Goal: Entertainment & Leisure: Browse casually

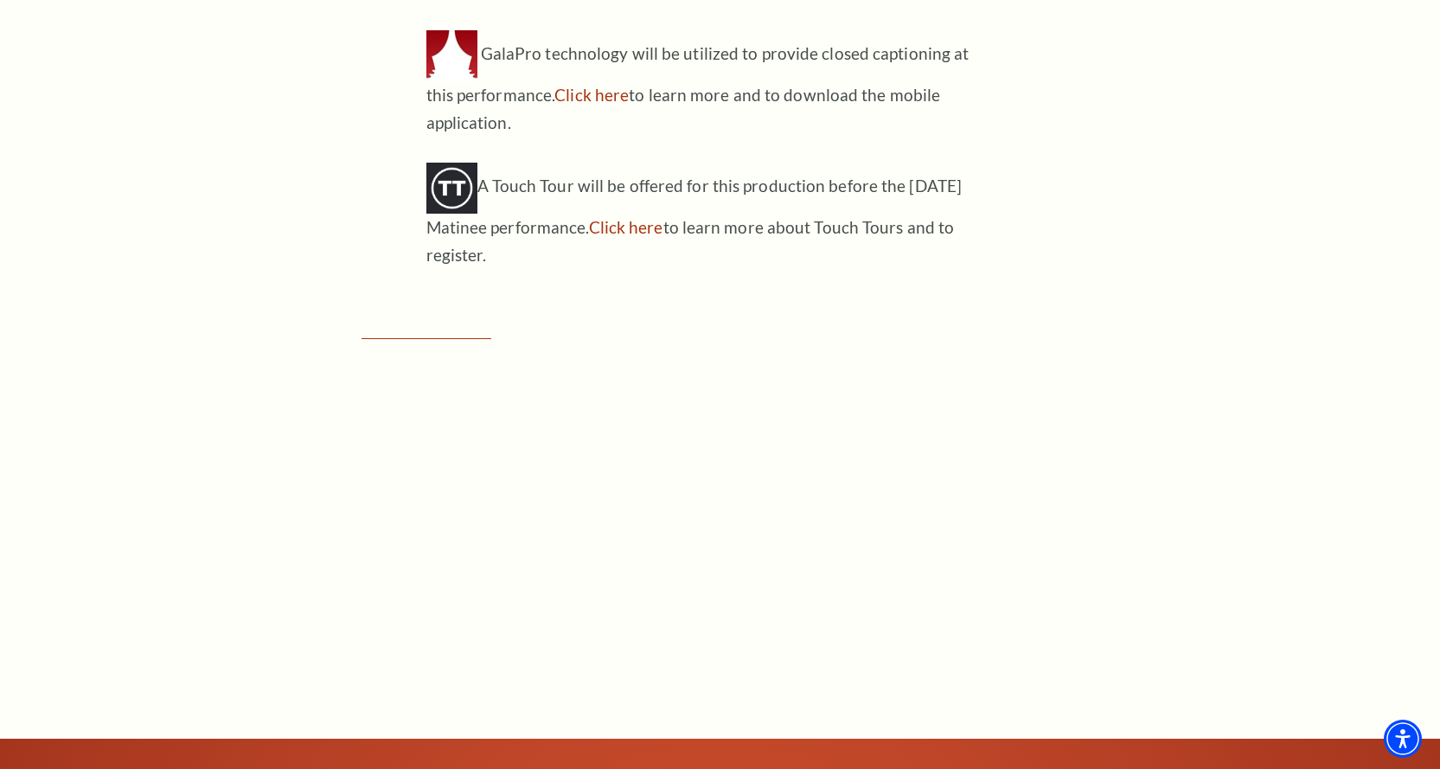
scroll to position [2335, 0]
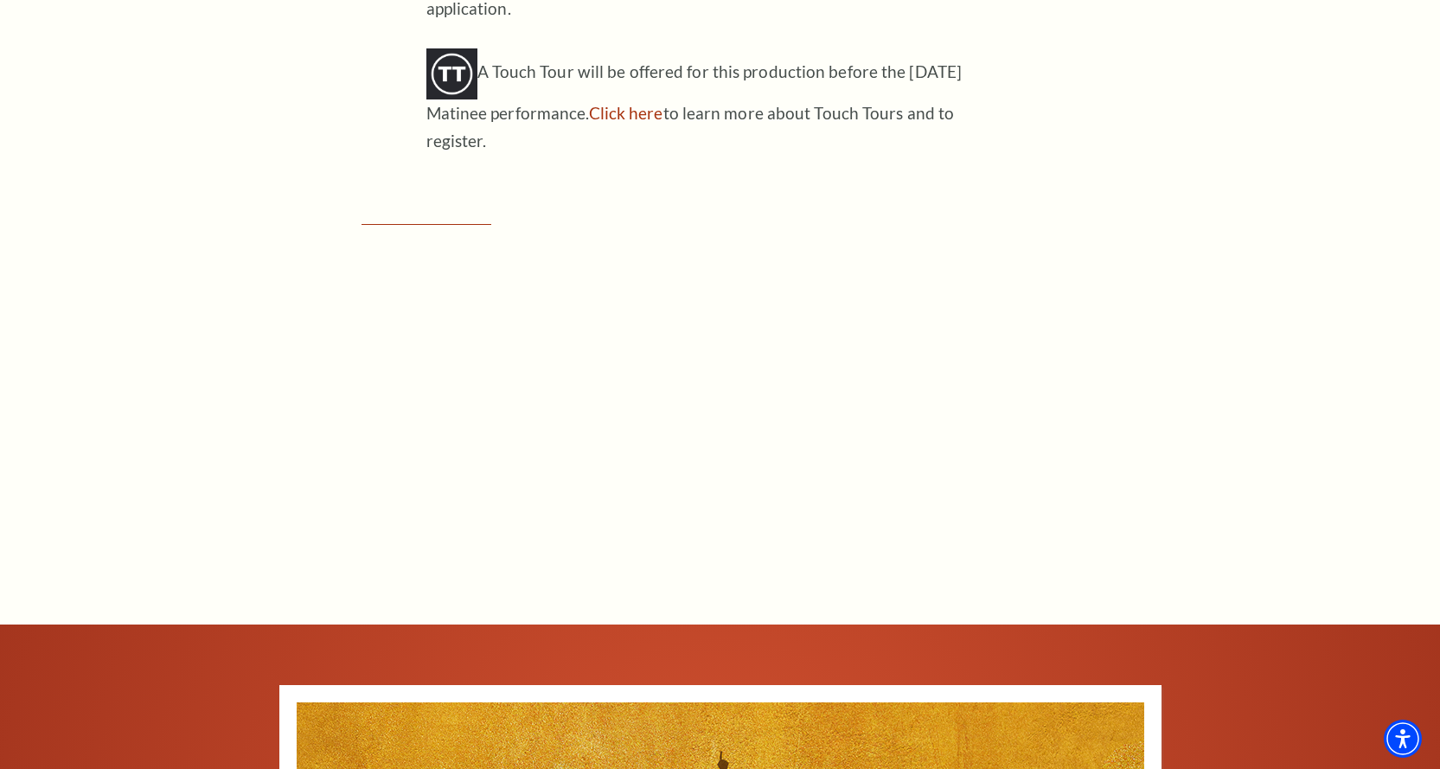
click at [183, 256] on div "Connect with us on Tickets & Events / [GEOGRAPHIC_DATA] On-Sale Notification [P…" at bounding box center [720, 622] width 1440 height 3720
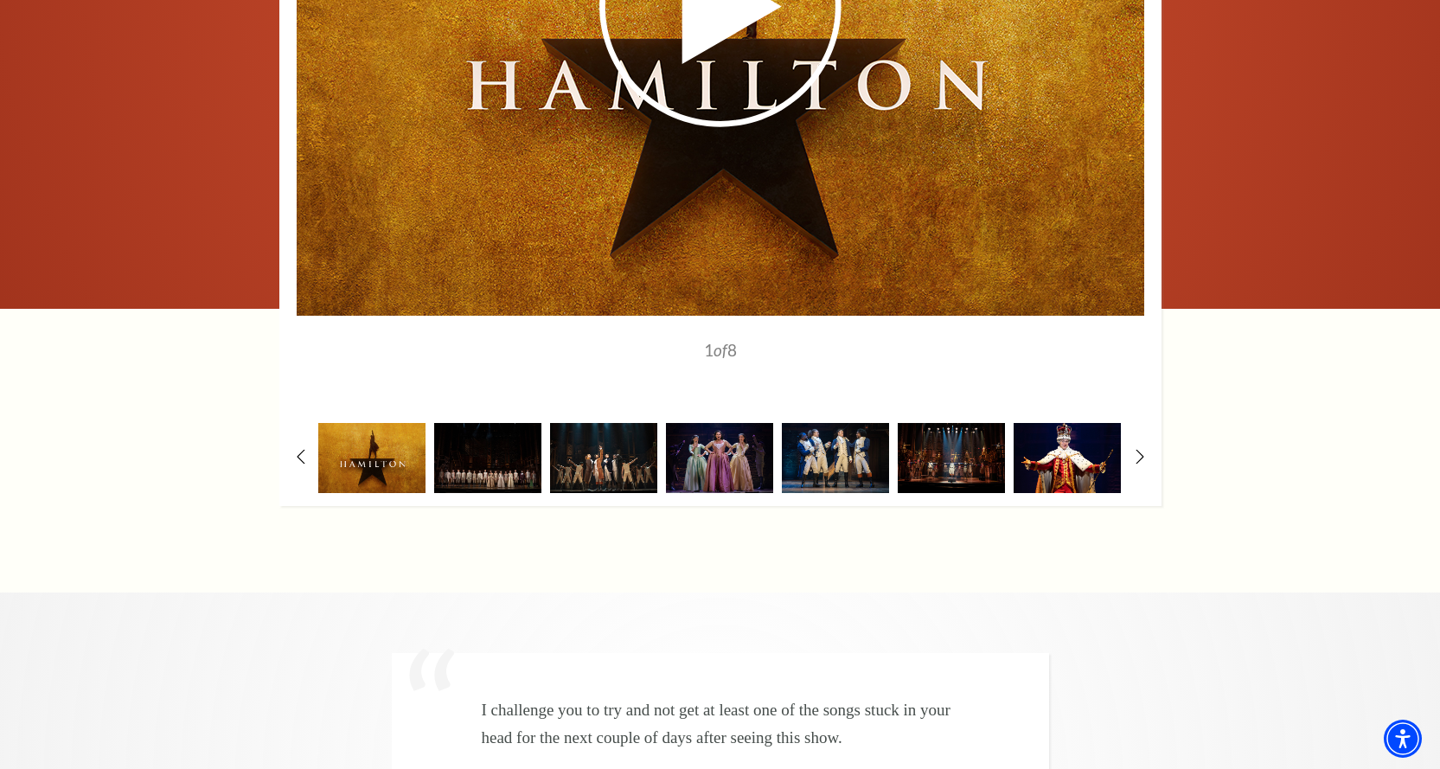
scroll to position [3286, 0]
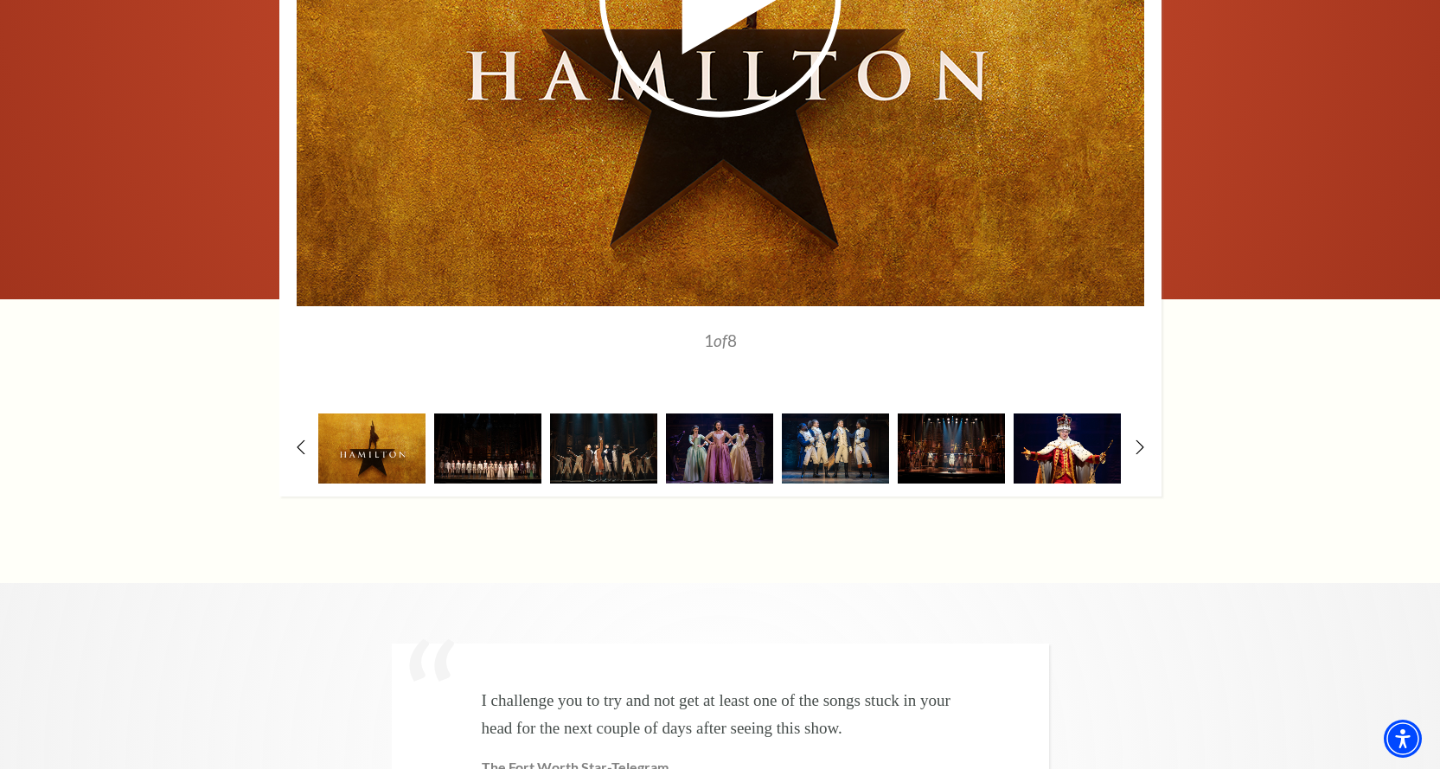
click at [456, 413] on img at bounding box center [487, 448] width 107 height 70
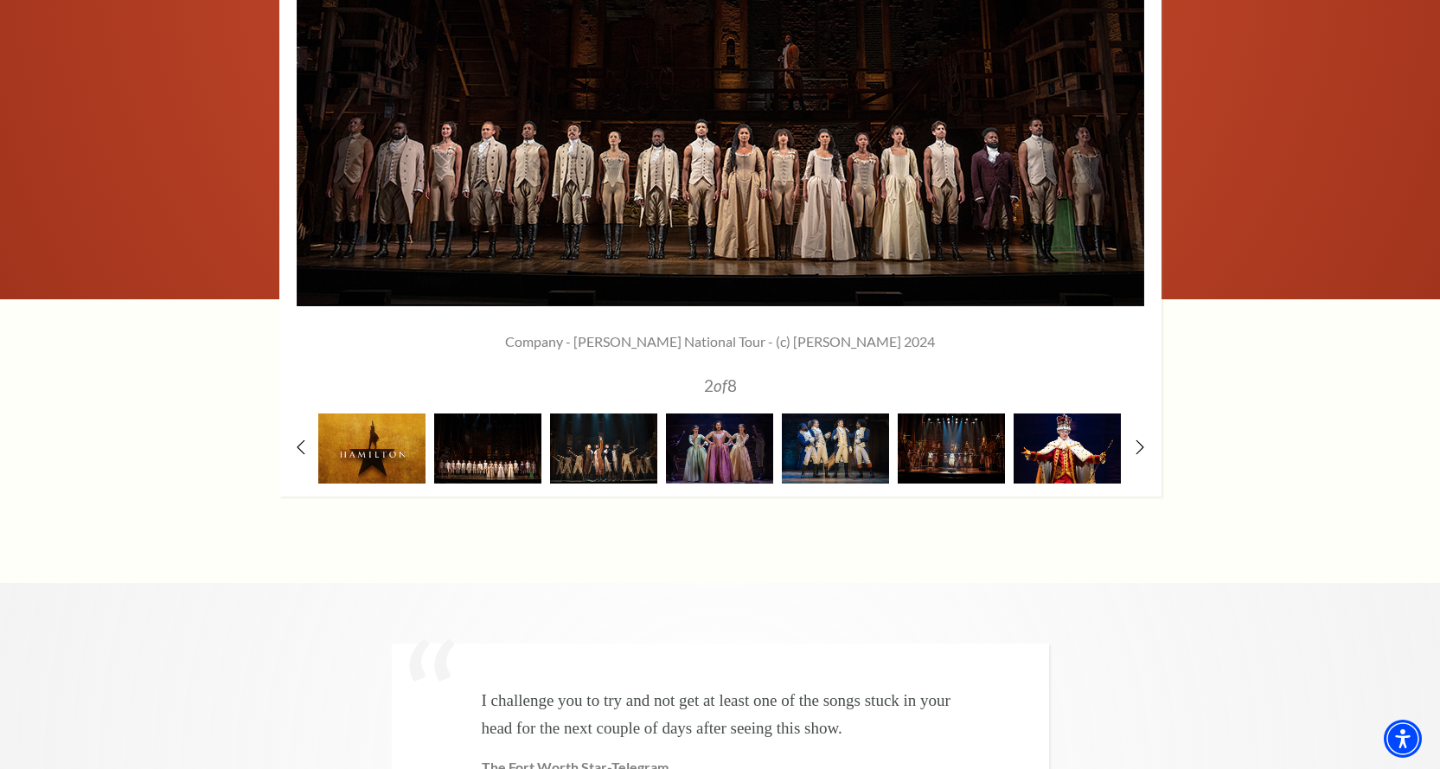
click at [500, 413] on img at bounding box center [487, 448] width 107 height 70
click at [578, 413] on img at bounding box center [603, 448] width 107 height 70
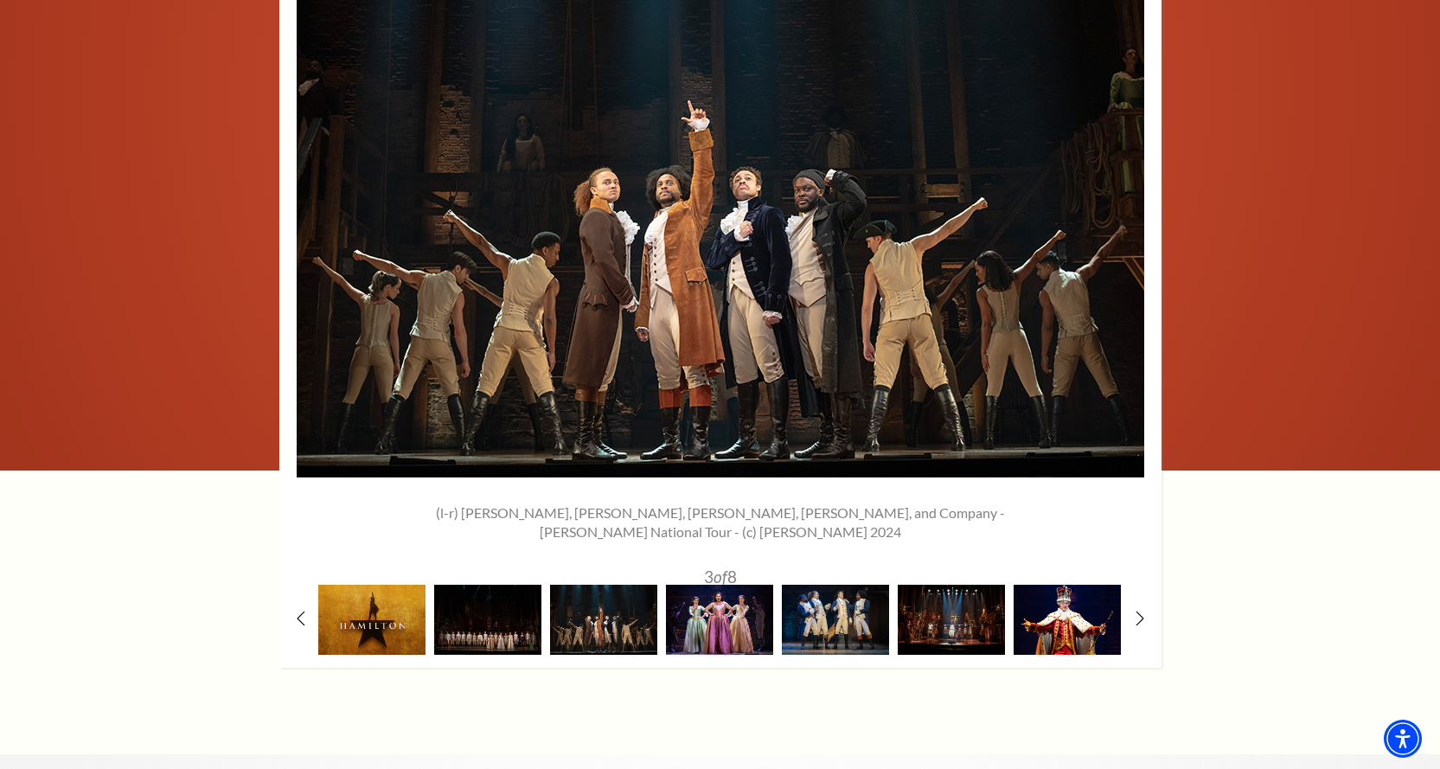
scroll to position [3113, 0]
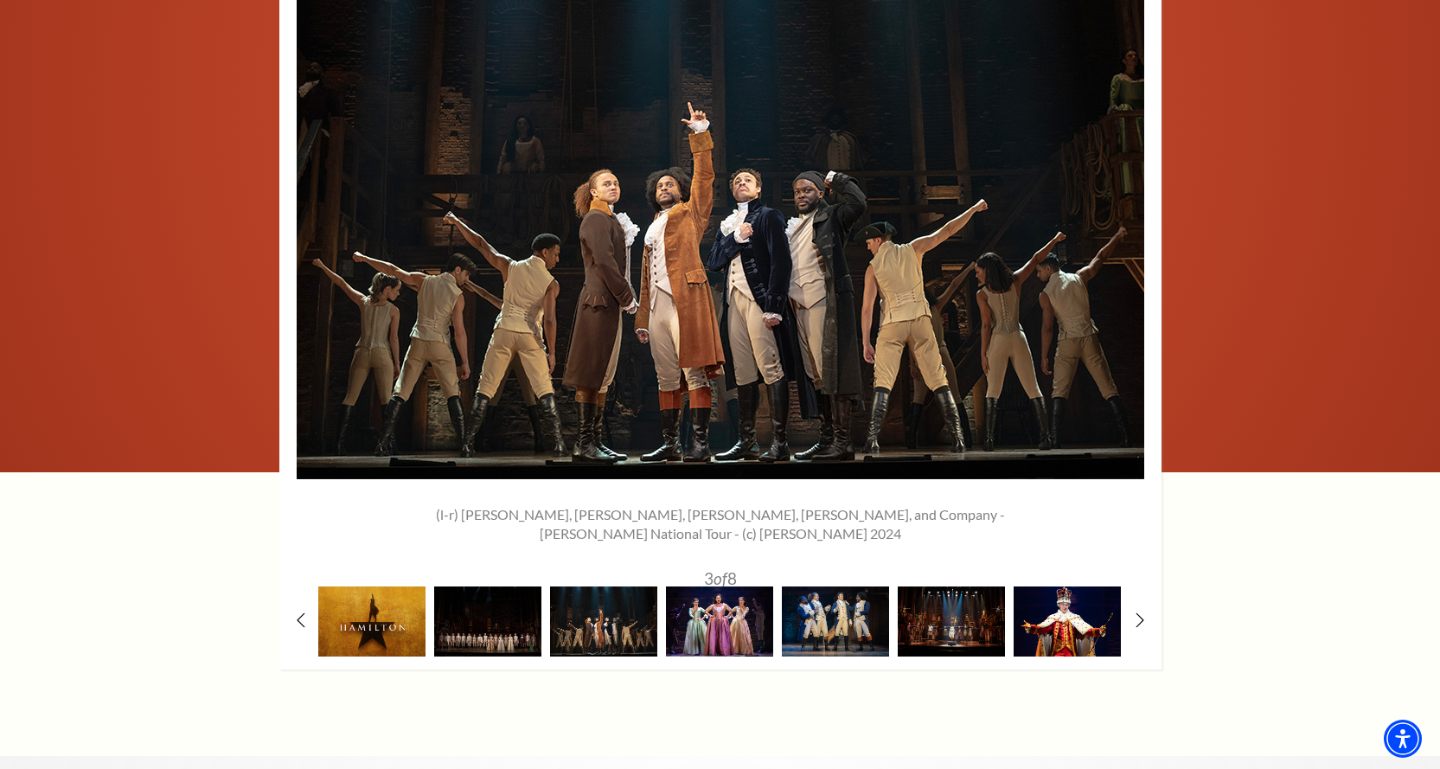
click at [753, 586] on img at bounding box center [719, 621] width 107 height 70
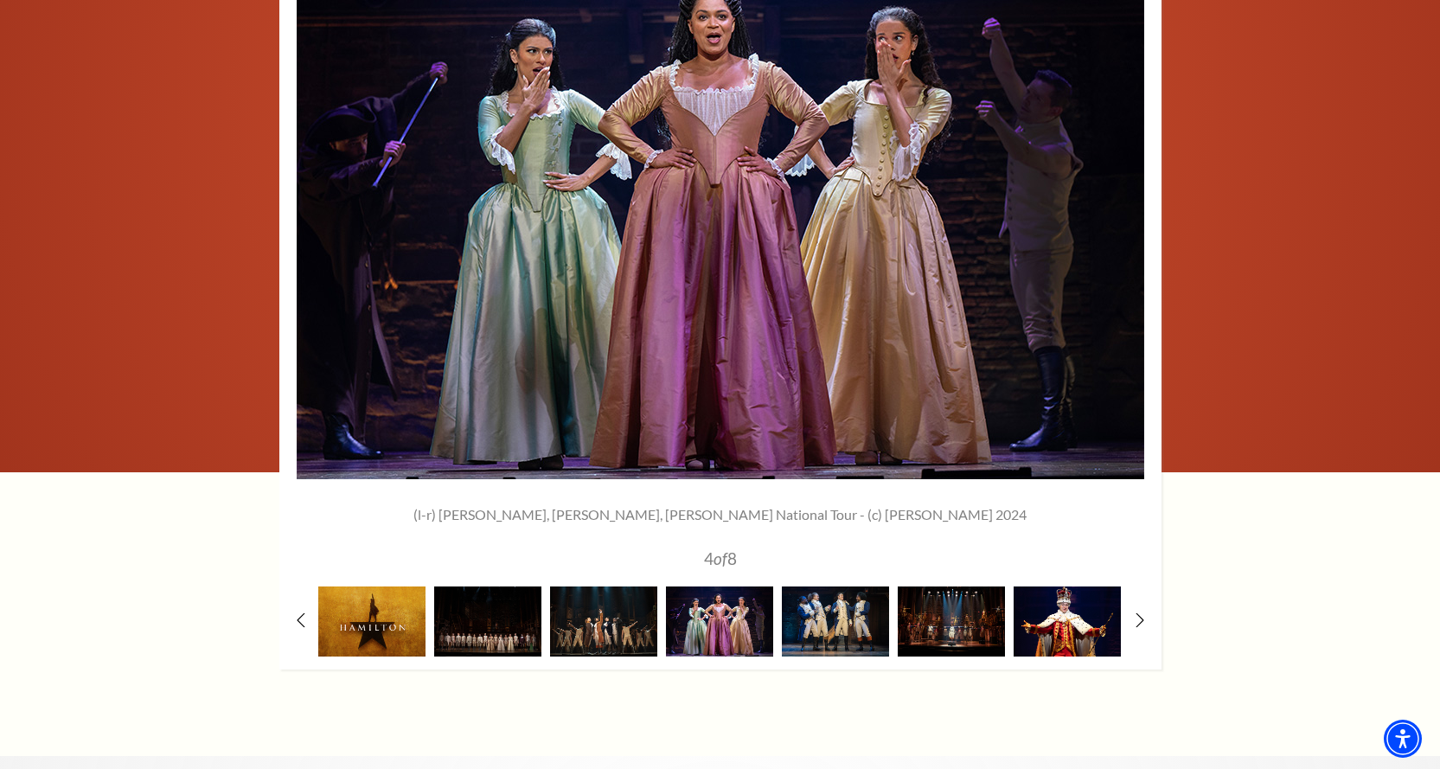
scroll to position [3027, 0]
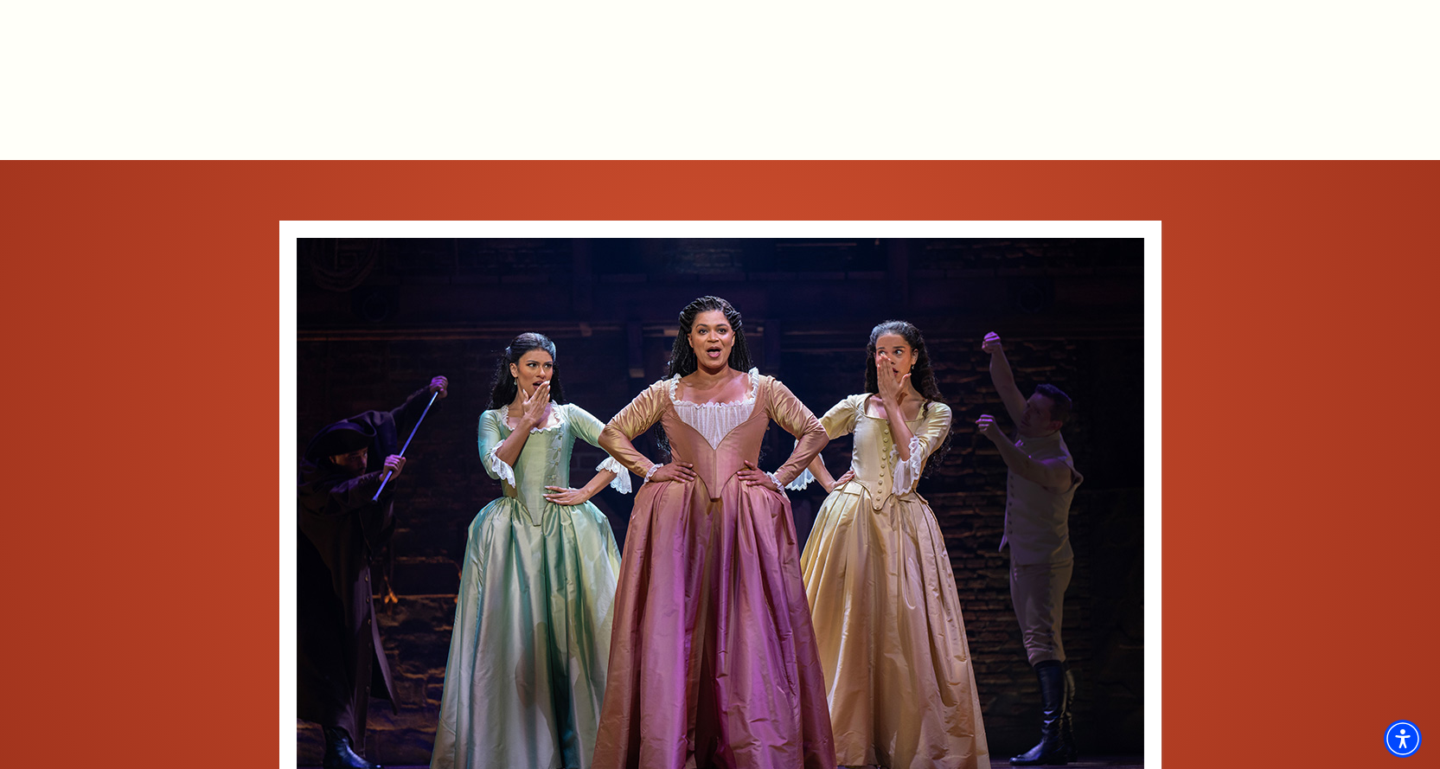
click at [807, 674] on div at bounding box center [721, 515] width 848 height 555
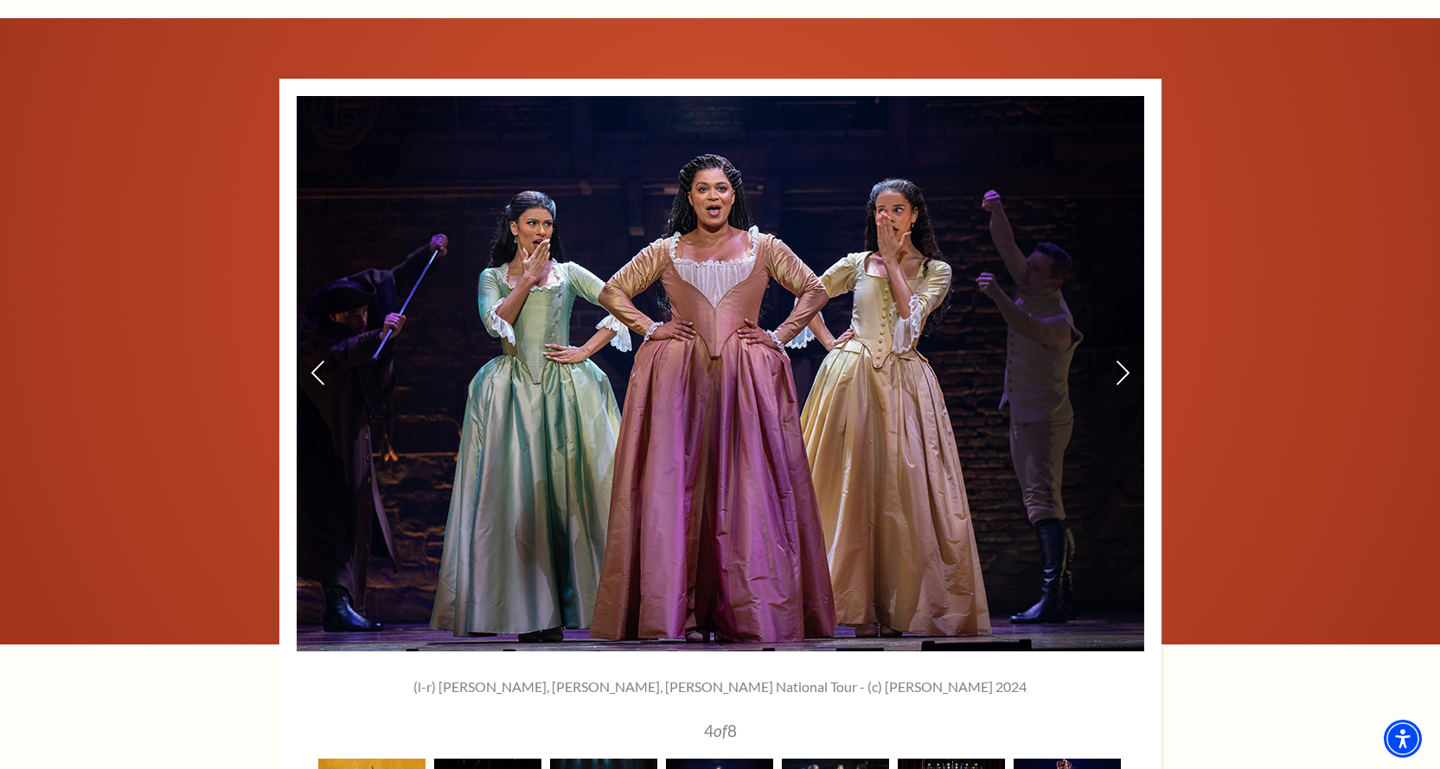
scroll to position [2961, 0]
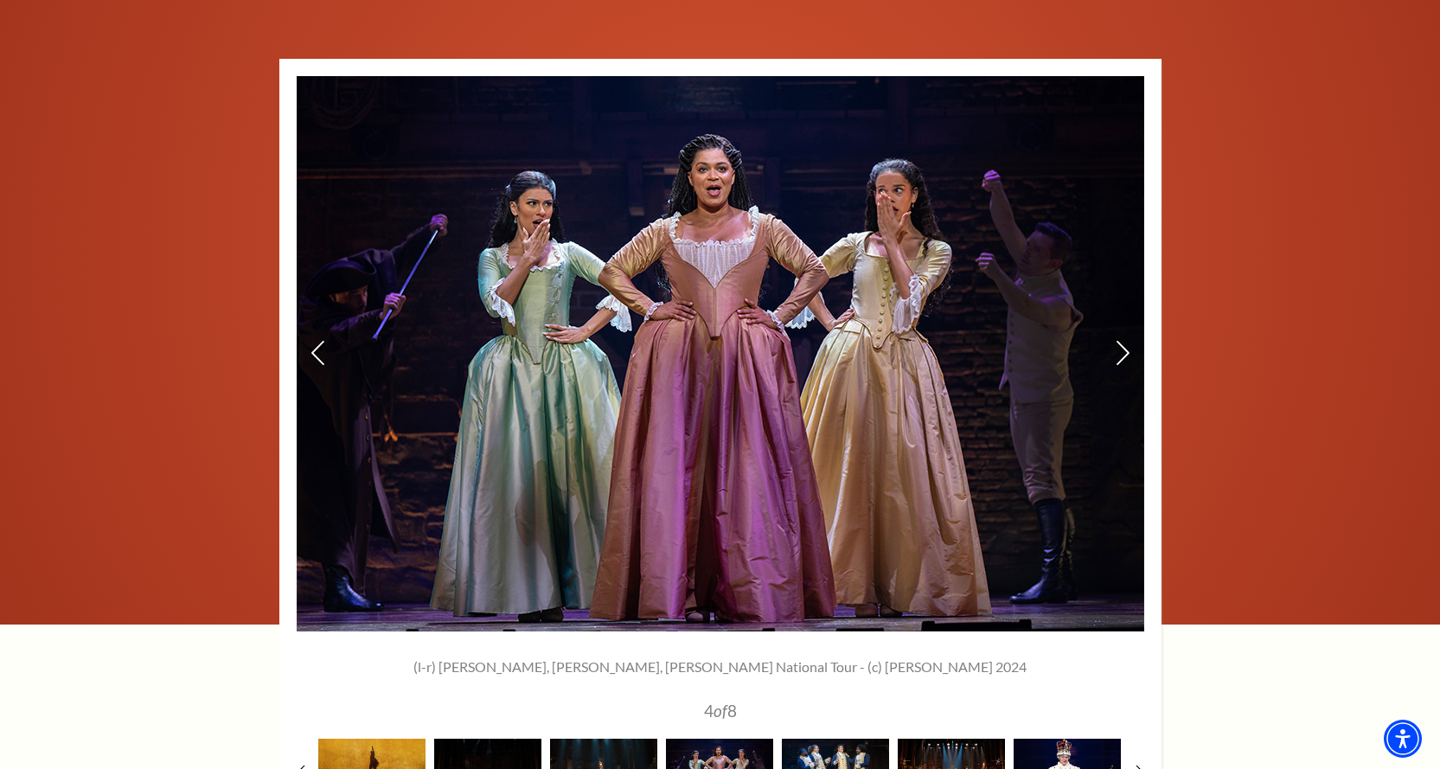
click at [1108, 289] on img at bounding box center [721, 353] width 848 height 555
click at [1128, 338] on icon at bounding box center [1122, 353] width 18 height 30
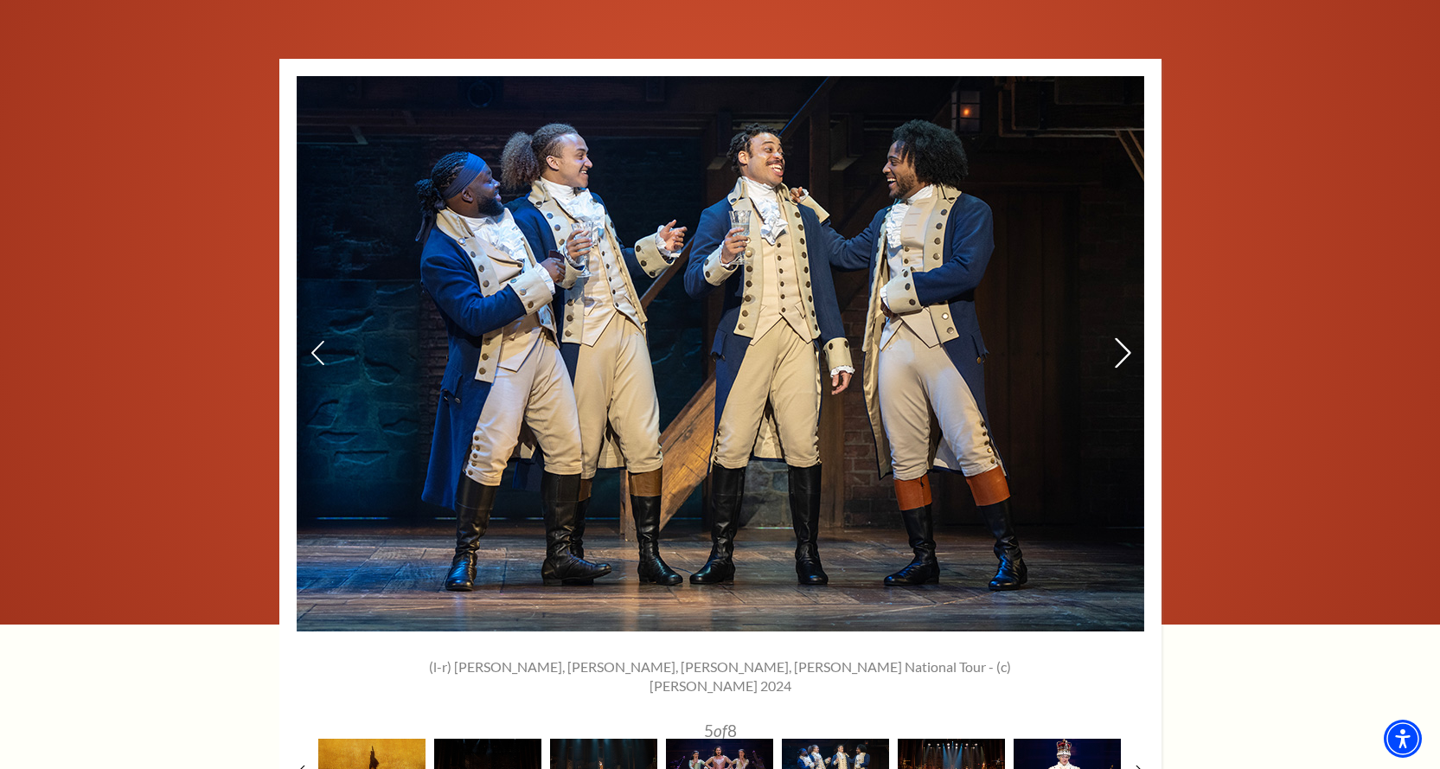
click at [1127, 338] on icon at bounding box center [1122, 353] width 18 height 30
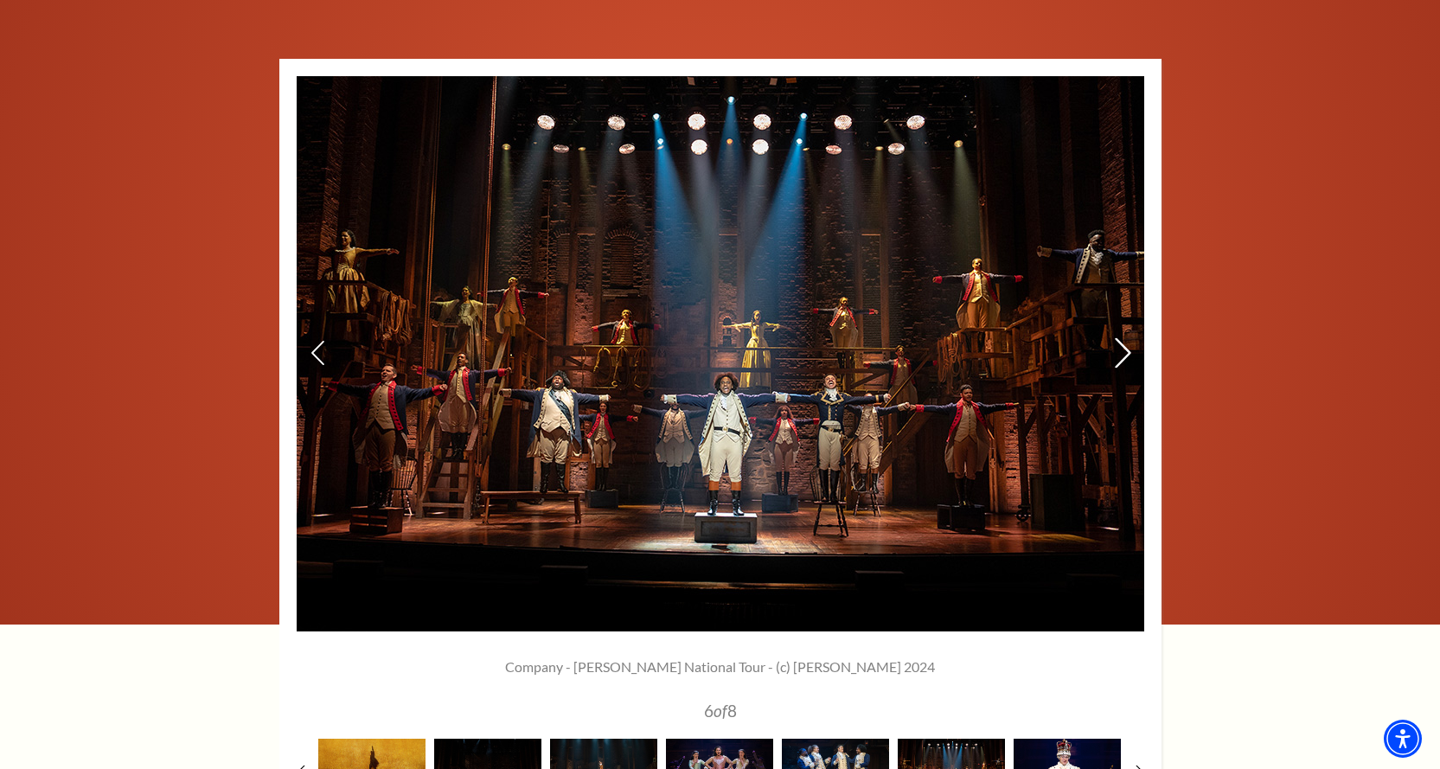
click at [1127, 338] on icon at bounding box center [1122, 353] width 18 height 30
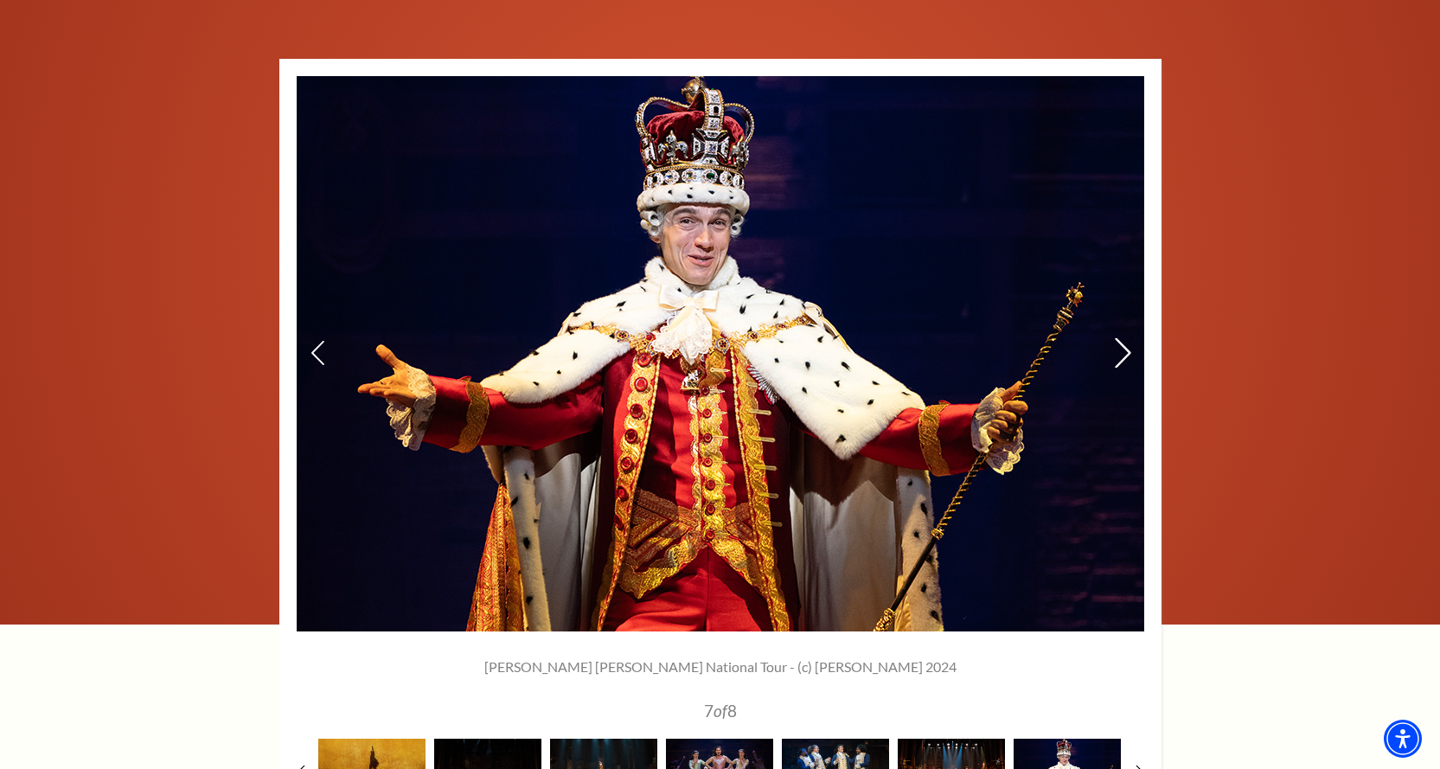
click at [1127, 338] on icon at bounding box center [1122, 353] width 18 height 30
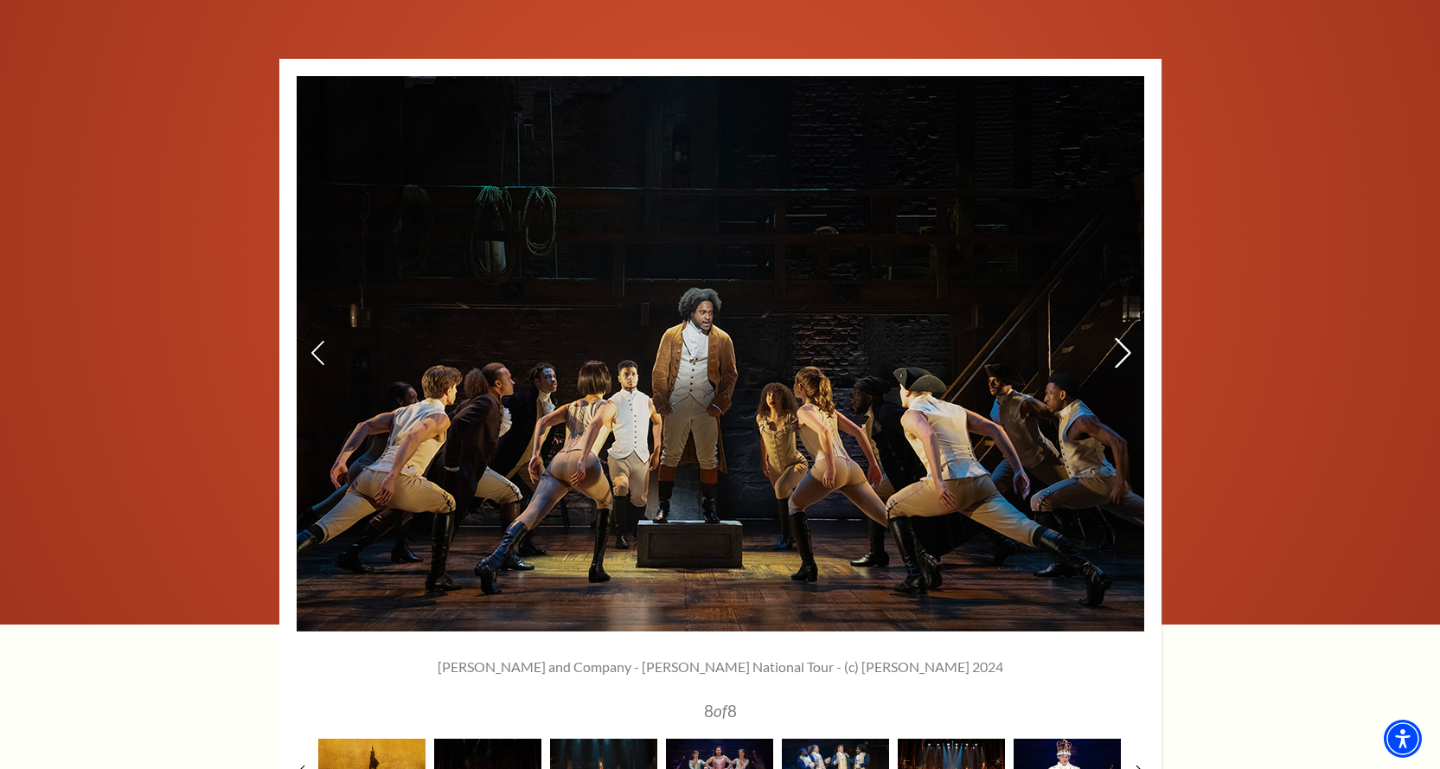
click at [1127, 338] on icon at bounding box center [1122, 353] width 18 height 30
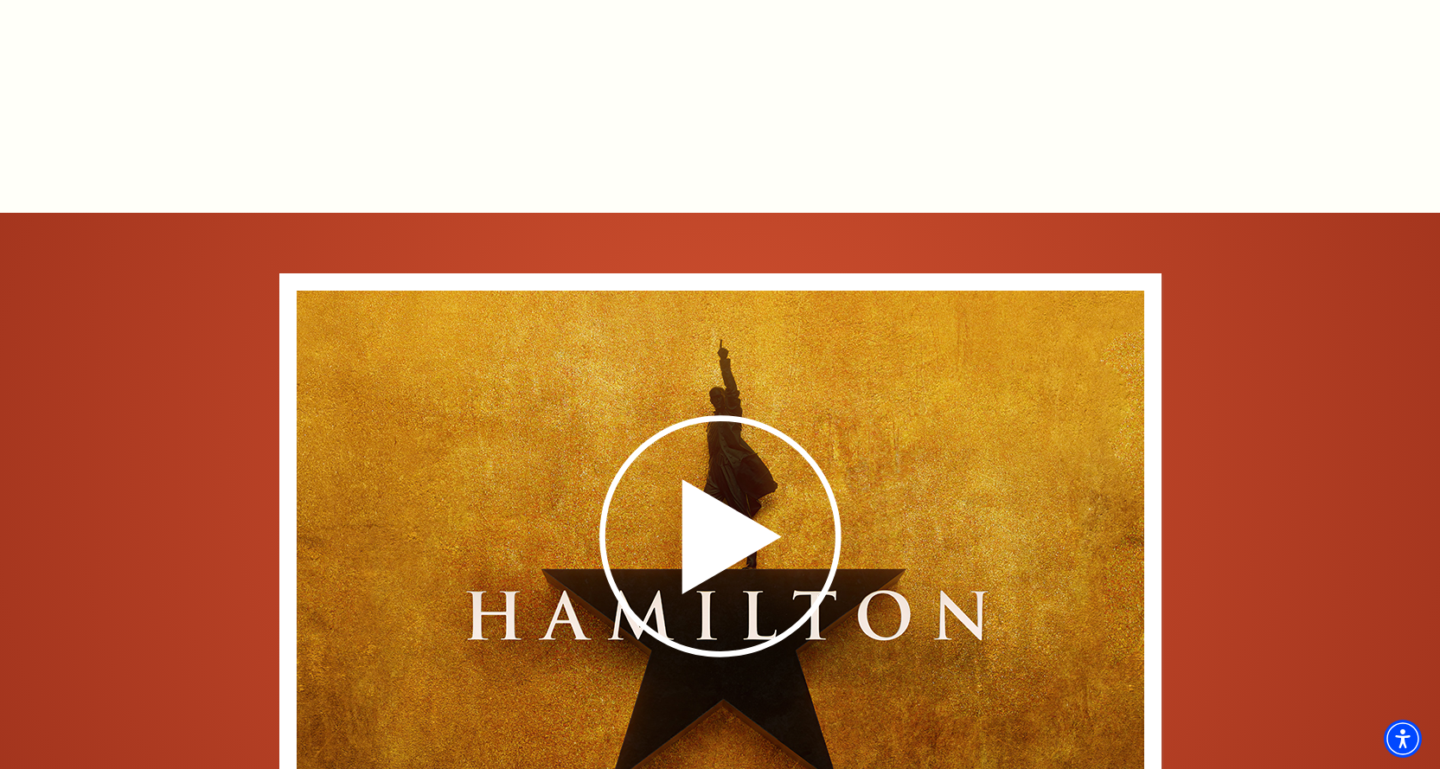
scroll to position [2746, 0]
